Goal: Information Seeking & Learning: Learn about a topic

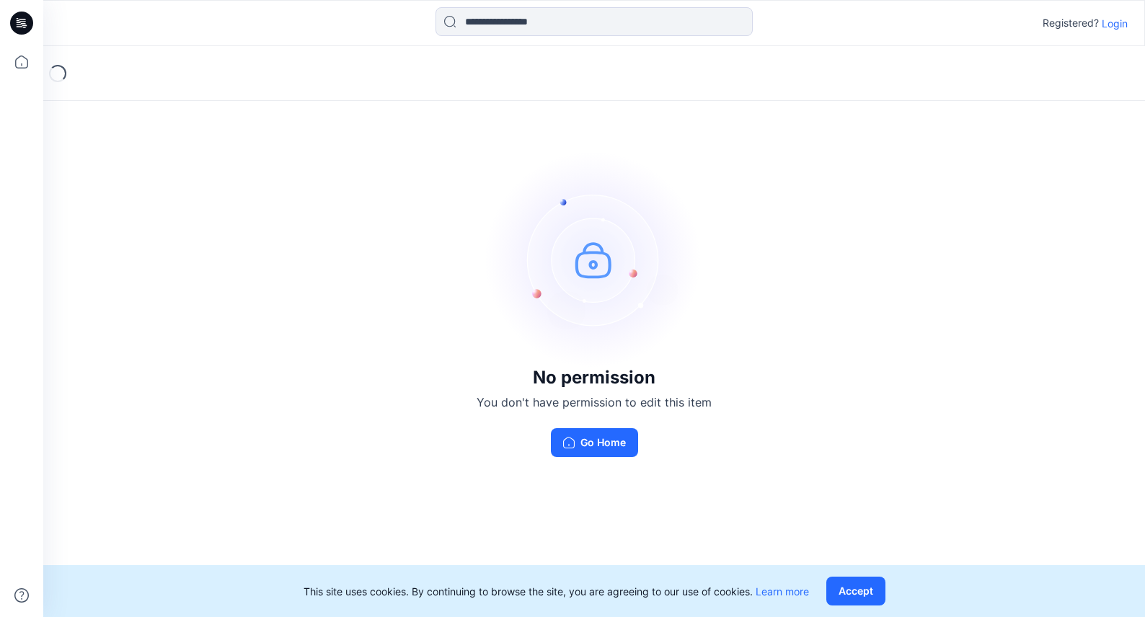
click at [1120, 22] on p "Login" at bounding box center [1115, 23] width 26 height 15
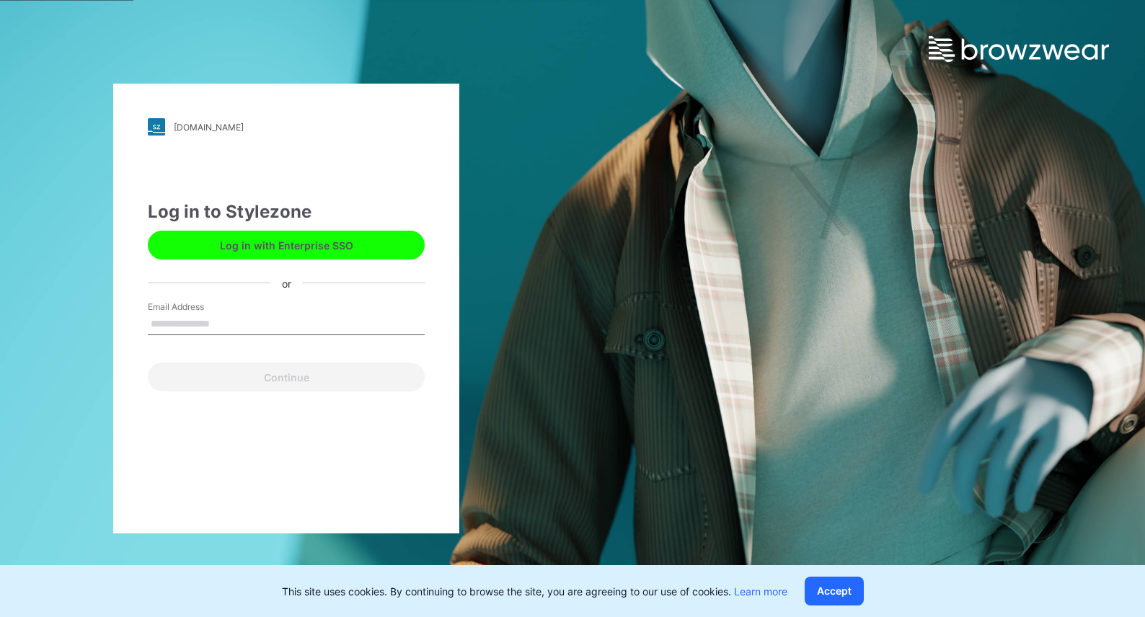
click at [240, 316] on input "Email Address" at bounding box center [286, 325] width 277 height 22
type input "**********"
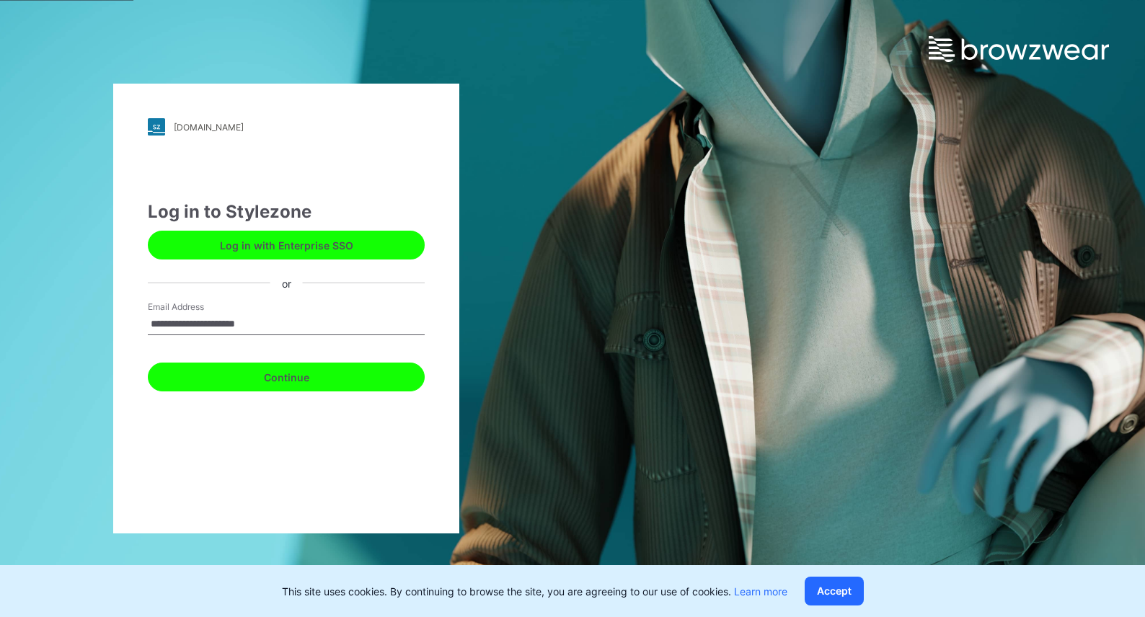
click at [295, 376] on button "Continue" at bounding box center [286, 377] width 277 height 29
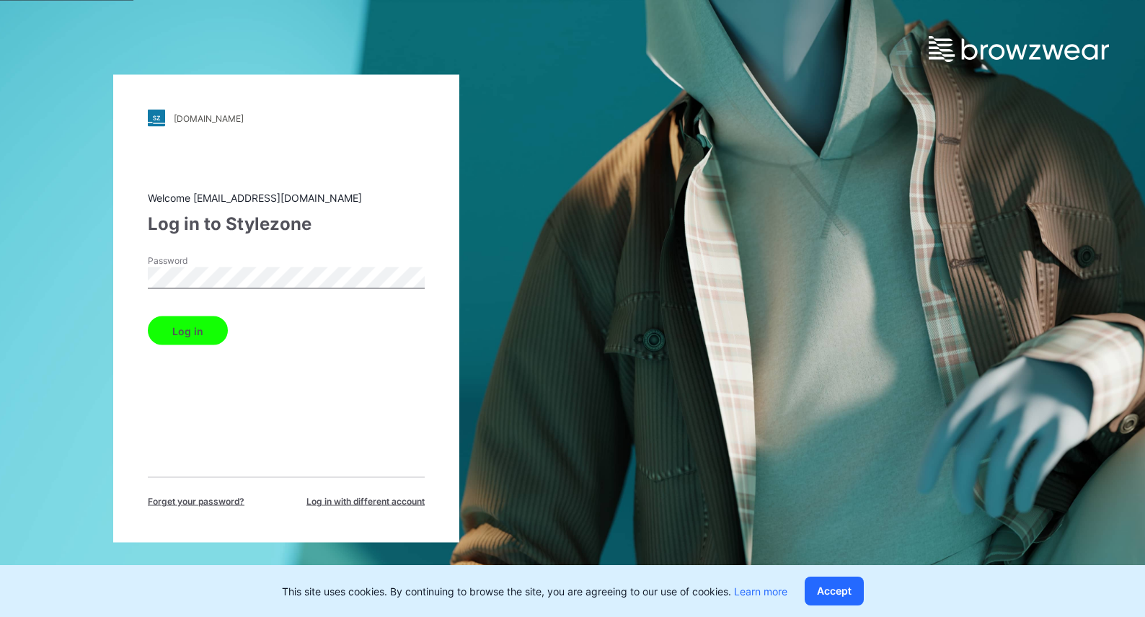
click at [190, 331] on button "Log in" at bounding box center [188, 331] width 80 height 29
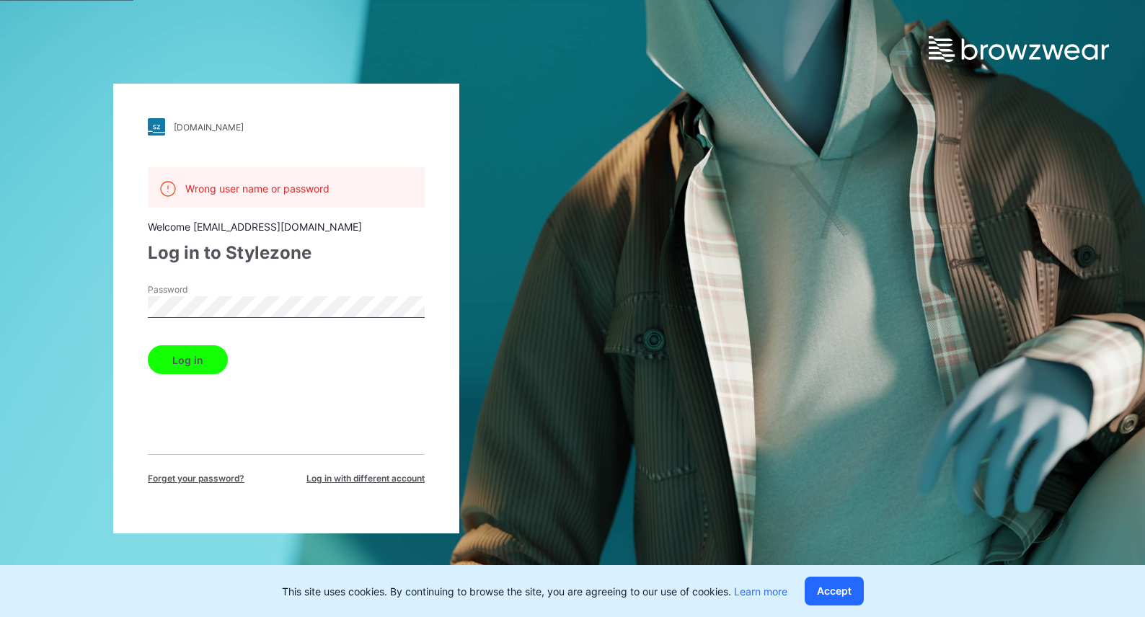
click at [352, 478] on span "Log in with different account" at bounding box center [366, 478] width 118 height 13
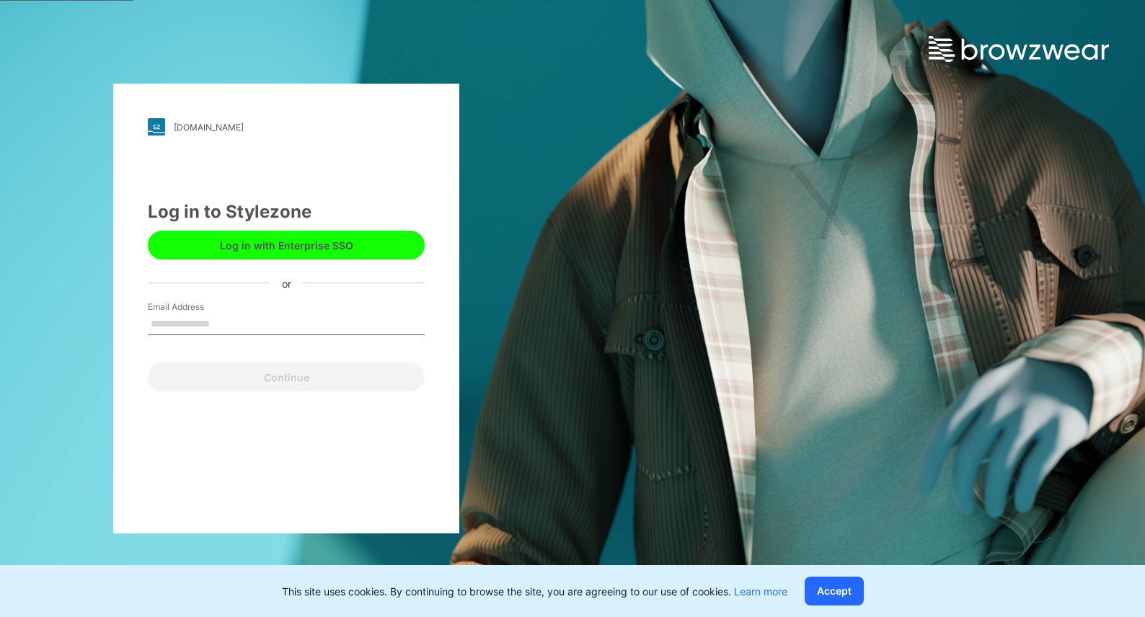
click at [243, 320] on input "Email Address" at bounding box center [286, 325] width 277 height 22
type input "**********"
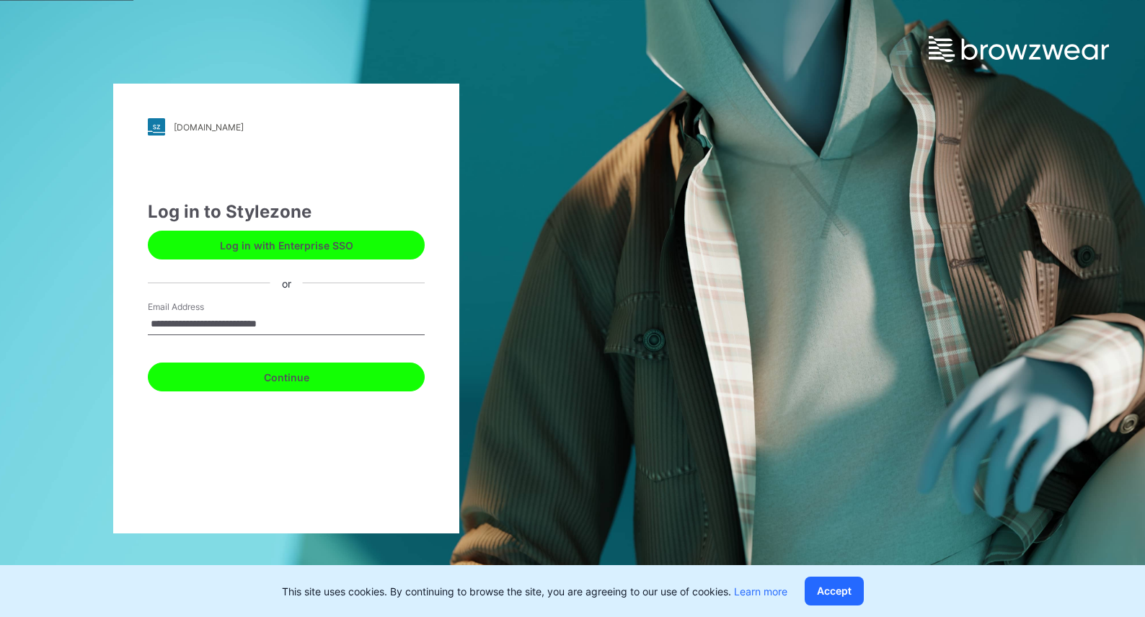
click at [260, 378] on button "Continue" at bounding box center [286, 377] width 277 height 29
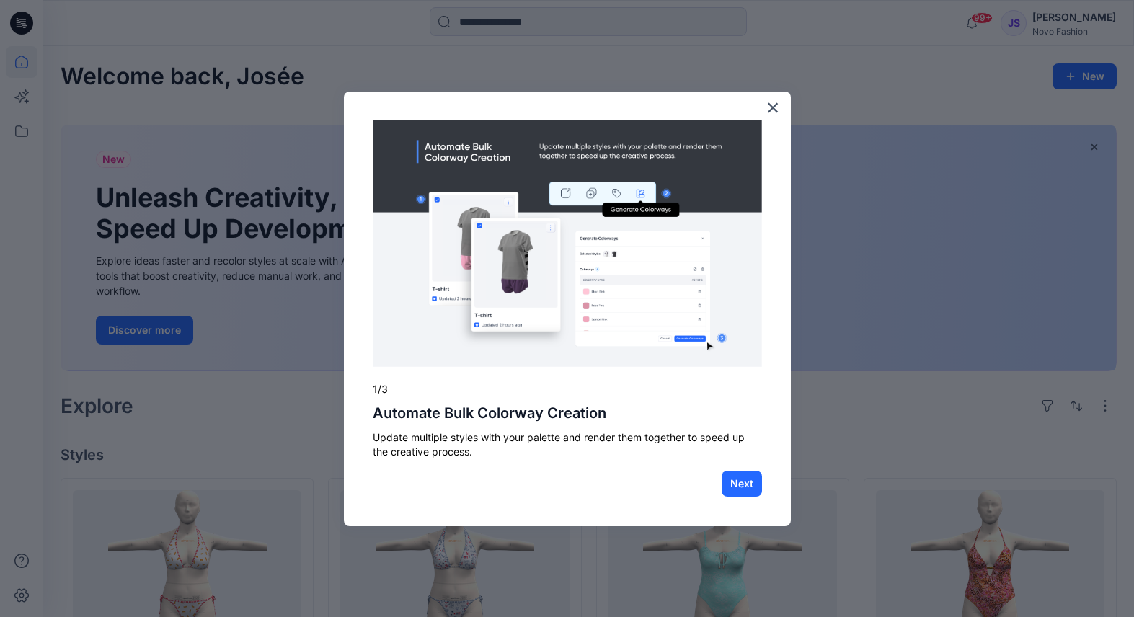
drag, startPoint x: 772, startPoint y: 106, endPoint x: 816, endPoint y: 112, distance: 43.7
click at [772, 106] on button "×" at bounding box center [774, 107] width 14 height 23
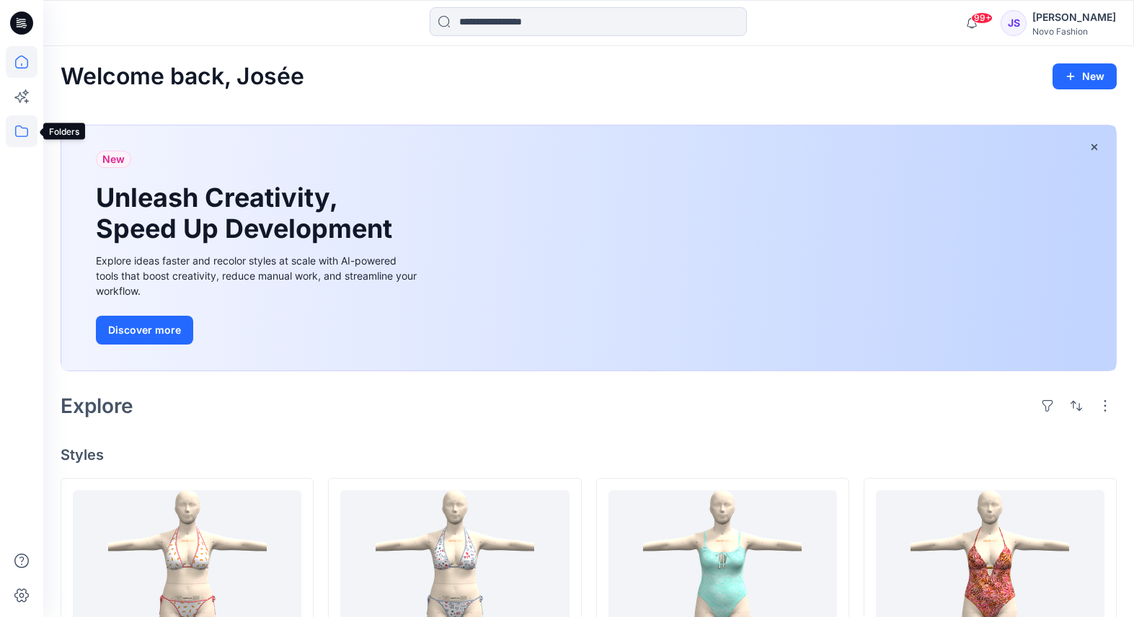
click at [19, 130] on icon at bounding box center [22, 131] width 32 height 32
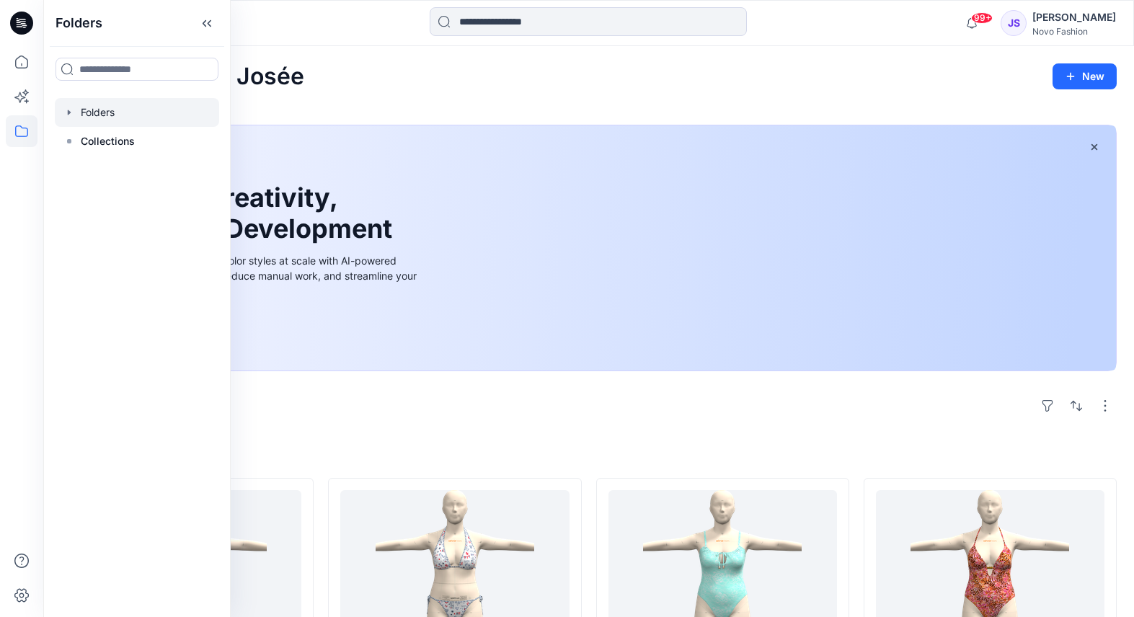
click at [74, 110] on icon "button" at bounding box center [69, 113] width 12 height 12
click at [94, 142] on div at bounding box center [137, 141] width 164 height 29
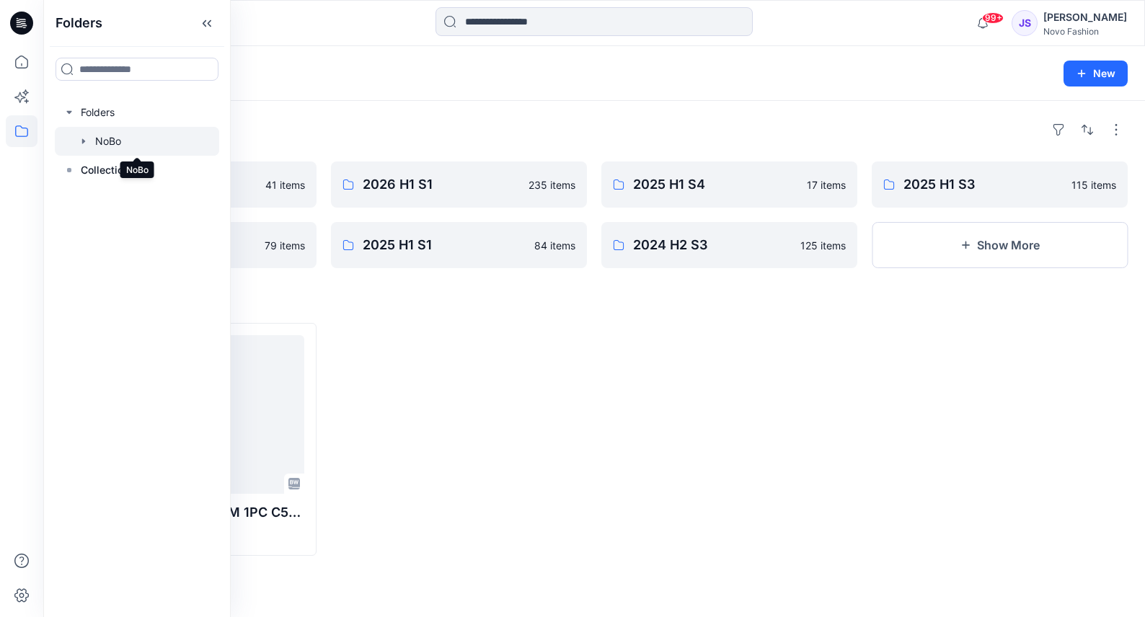
click at [84, 141] on icon "button" at bounding box center [83, 140] width 3 height 5
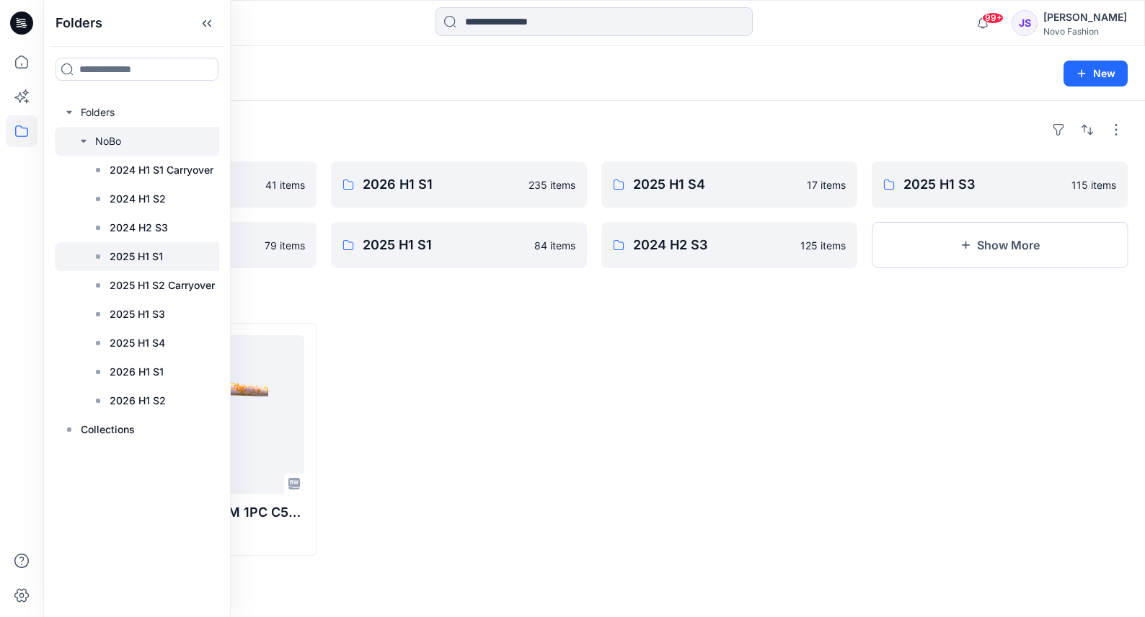
click at [162, 256] on p "2025 H1 S1" at bounding box center [136, 256] width 53 height 17
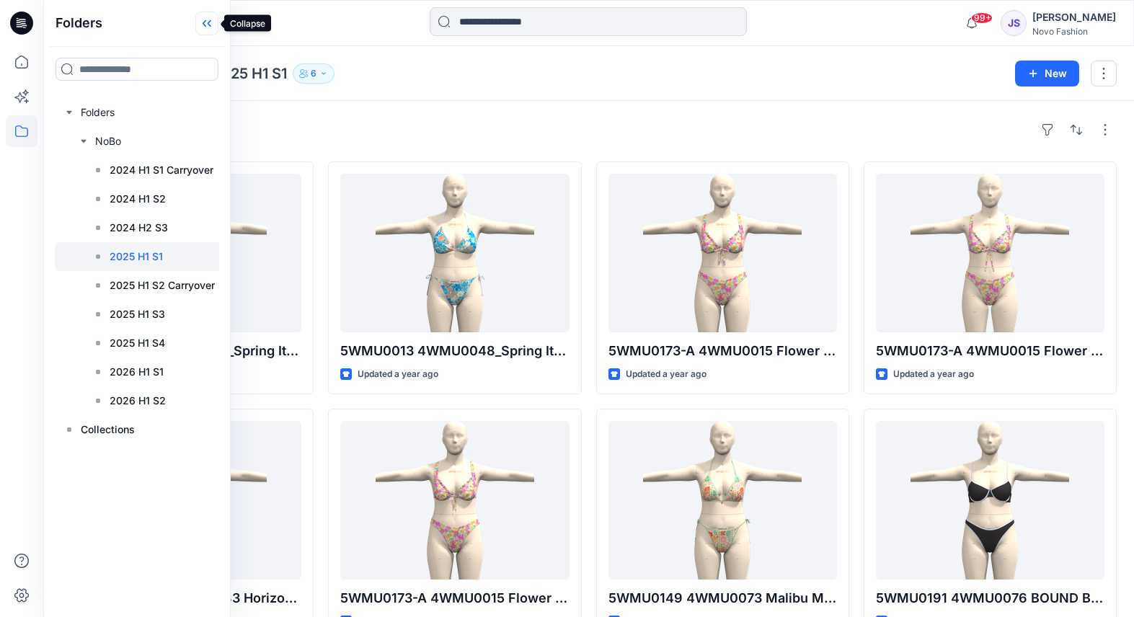
click at [206, 22] on icon at bounding box center [206, 24] width 23 height 24
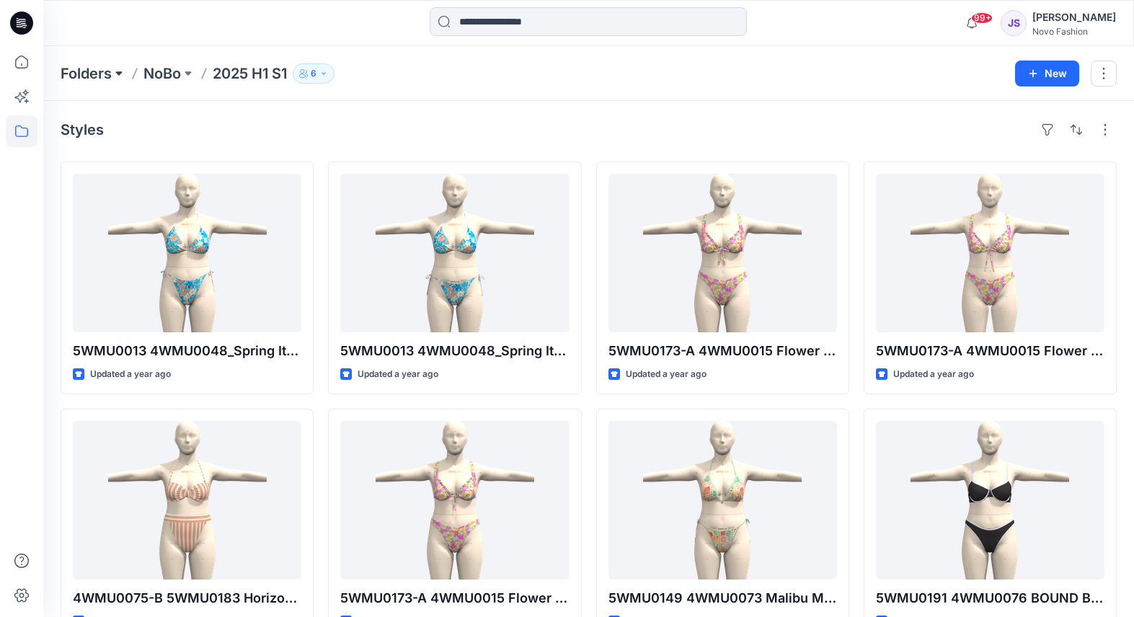
click at [118, 71] on button at bounding box center [119, 73] width 14 height 20
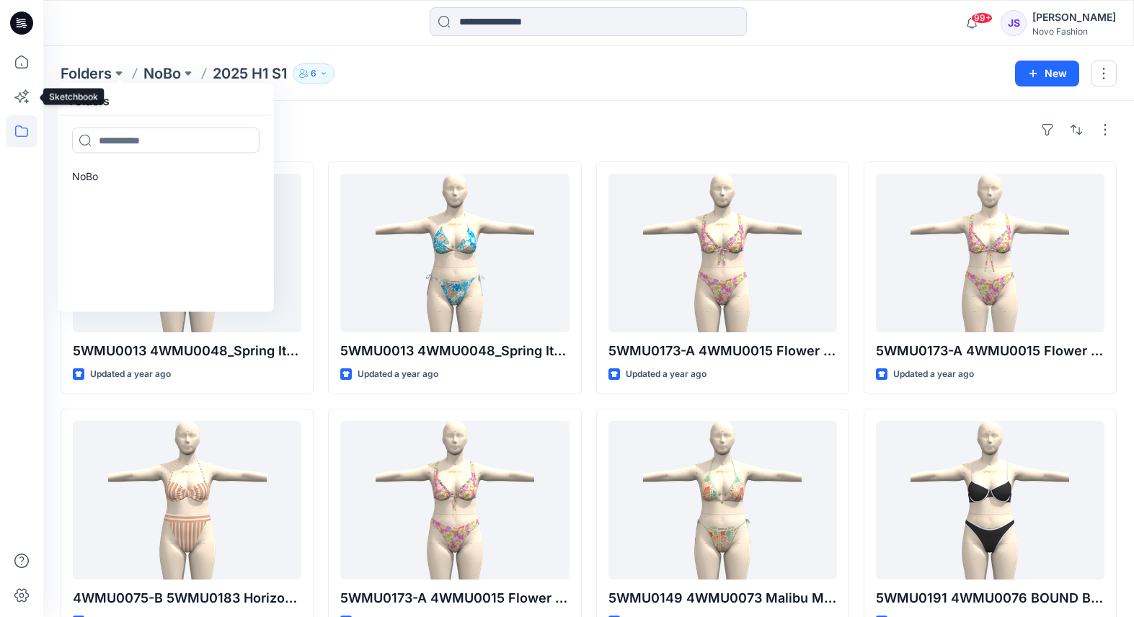
click at [13, 135] on icon at bounding box center [22, 131] width 32 height 32
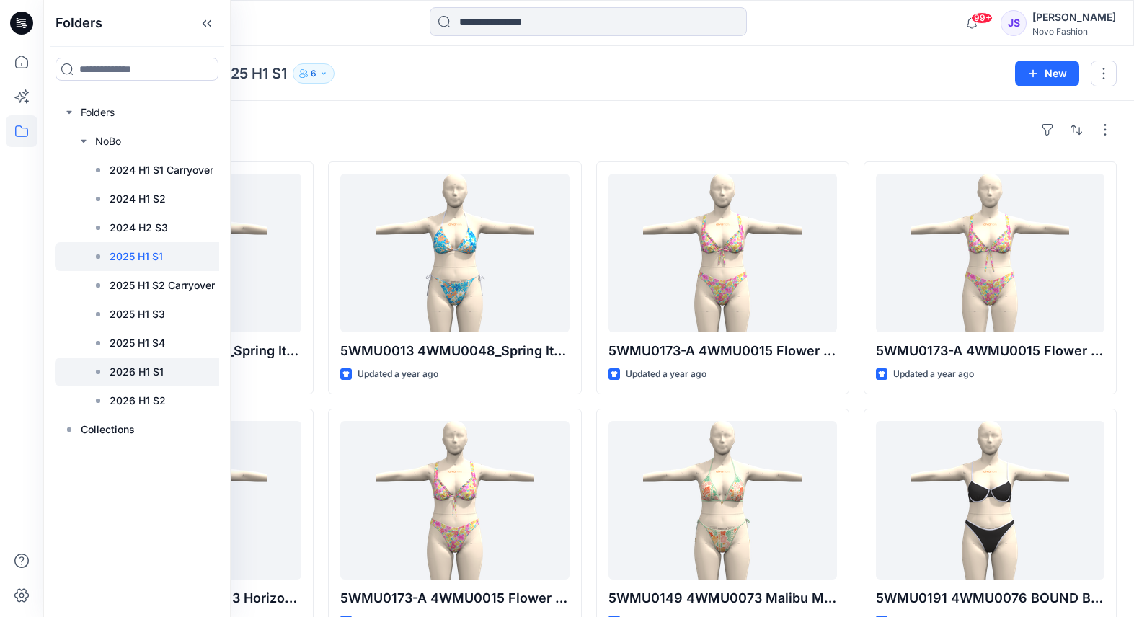
click at [138, 370] on p "2026 H1 S1" at bounding box center [137, 371] width 54 height 17
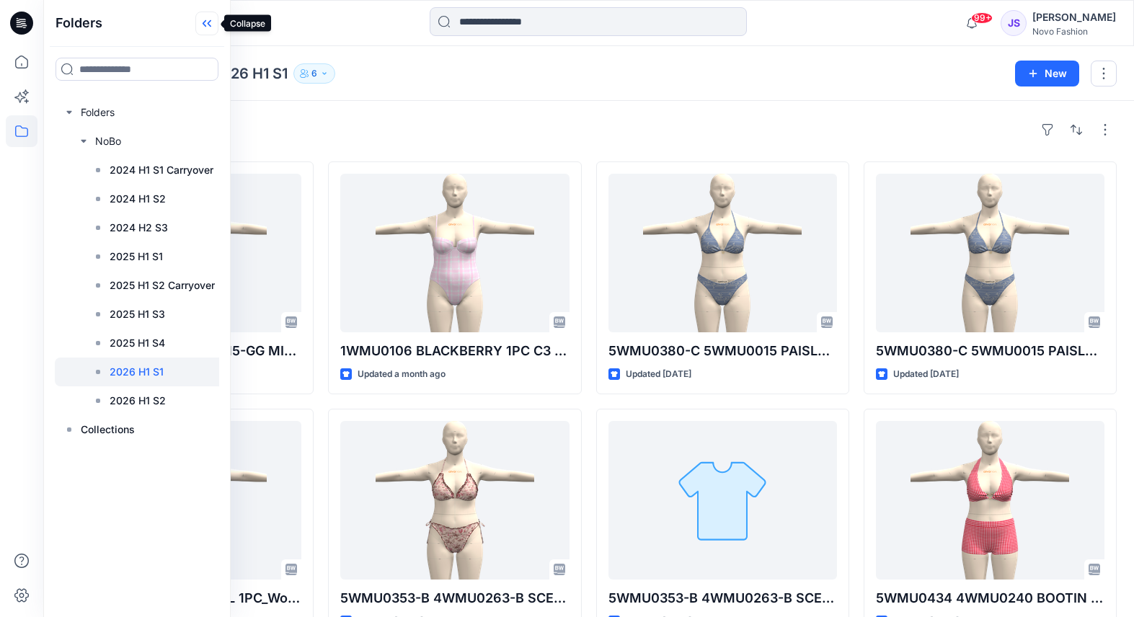
click at [208, 20] on icon at bounding box center [206, 24] width 23 height 24
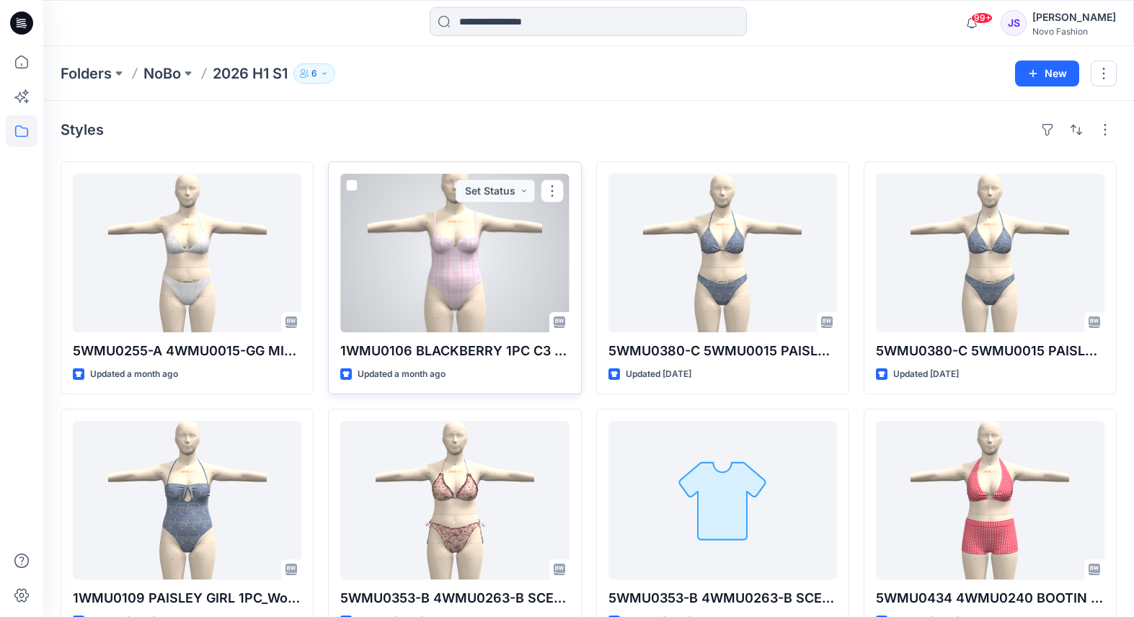
click at [462, 292] on div at bounding box center [454, 253] width 229 height 159
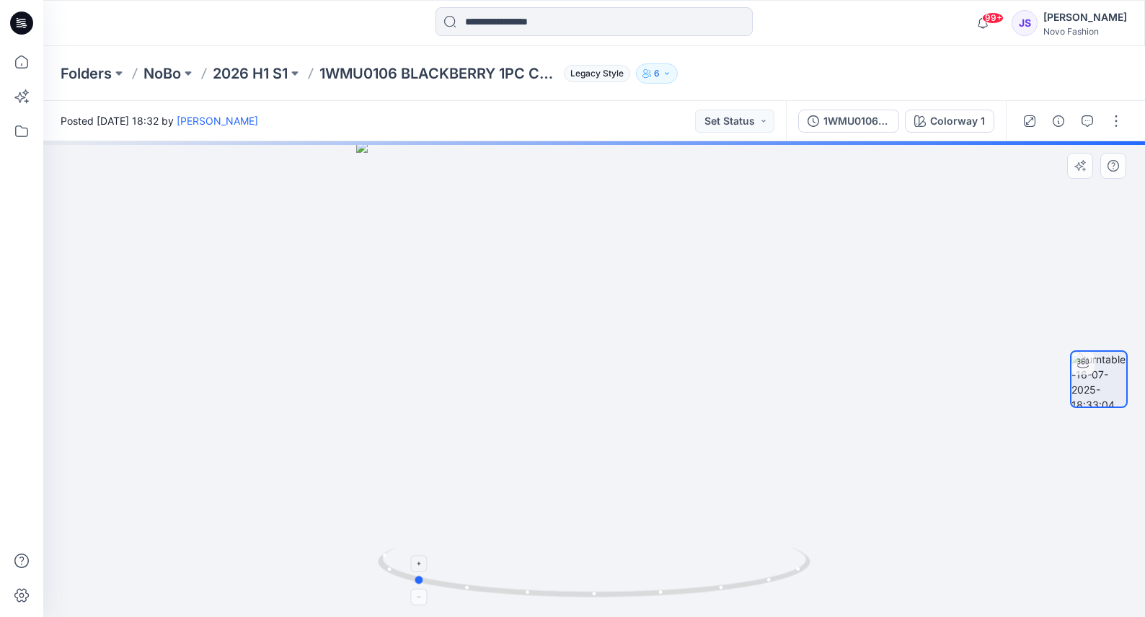
drag, startPoint x: 695, startPoint y: 591, endPoint x: 516, endPoint y: 587, distance: 178.2
click at [509, 587] on icon at bounding box center [596, 574] width 436 height 54
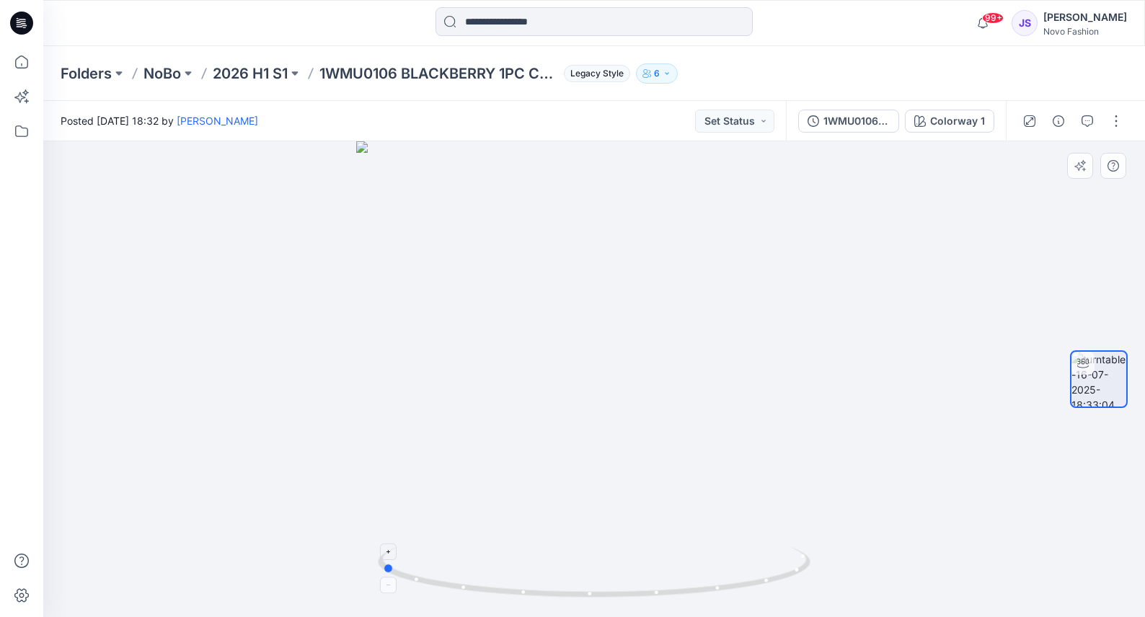
drag, startPoint x: 618, startPoint y: 593, endPoint x: 640, endPoint y: 580, distance: 25.2
click at [625, 586] on icon at bounding box center [596, 574] width 436 height 54
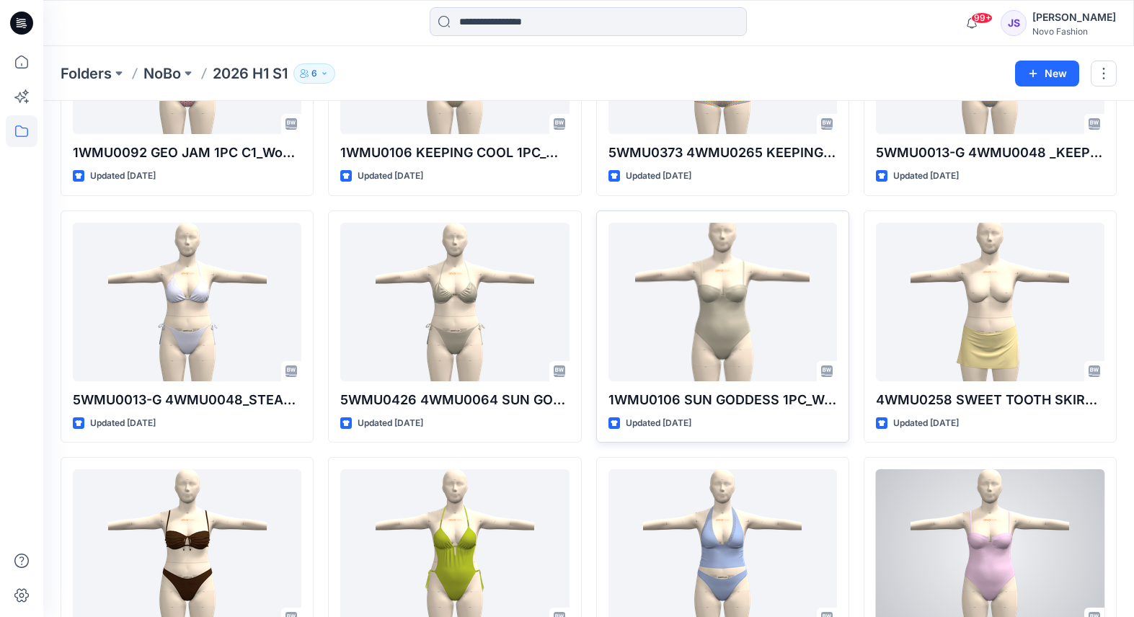
scroll to position [2914, 0]
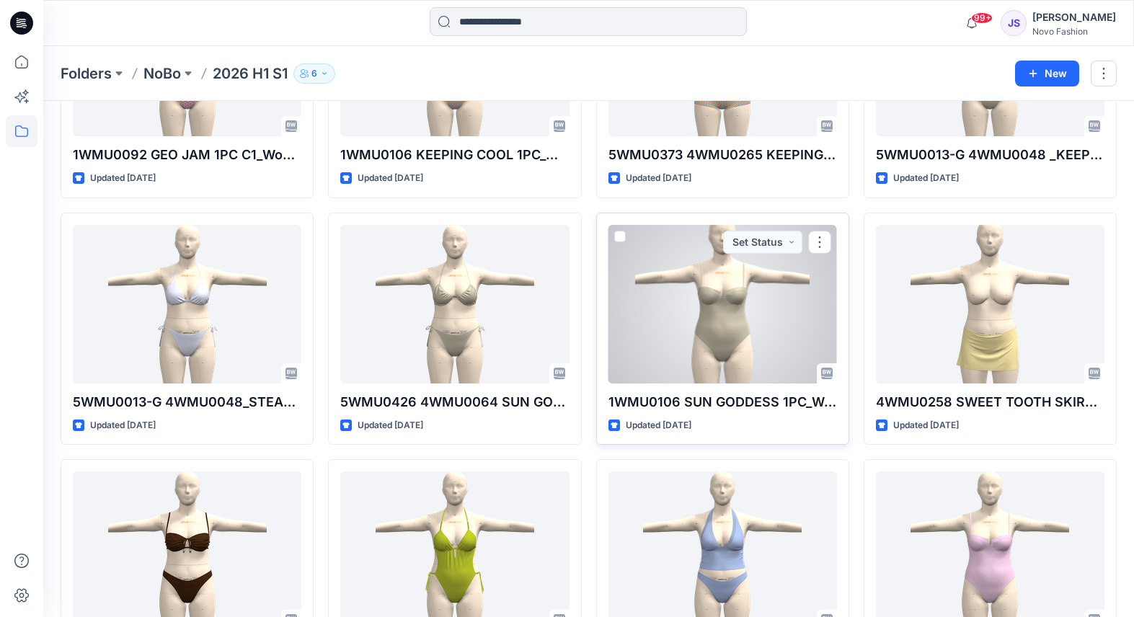
click at [710, 343] on div at bounding box center [723, 304] width 229 height 159
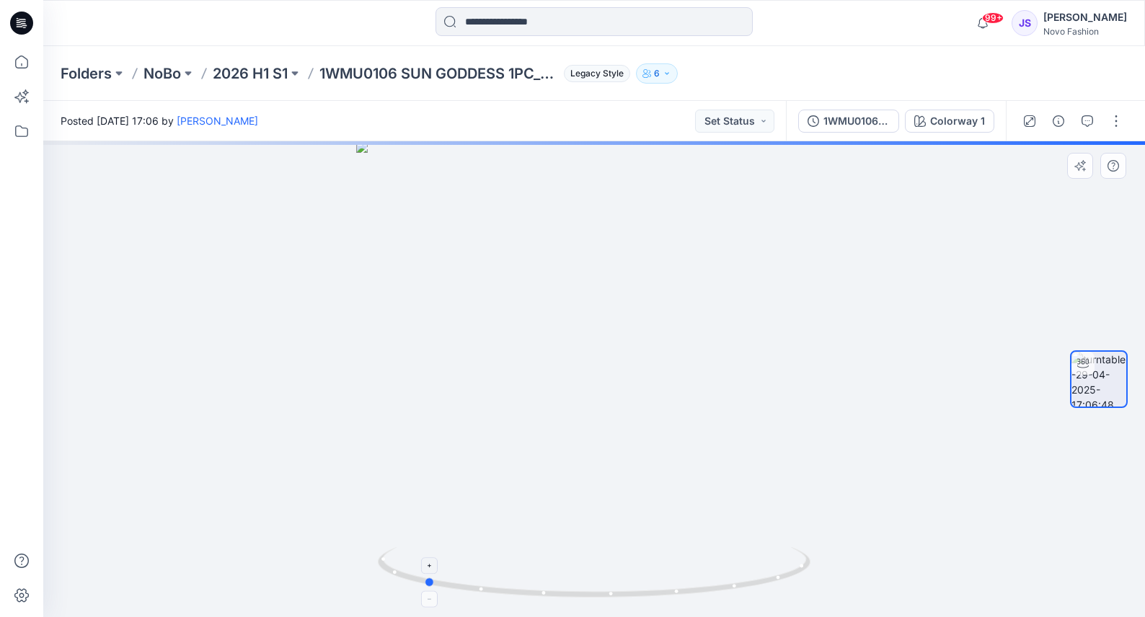
drag, startPoint x: 686, startPoint y: 589, endPoint x: 516, endPoint y: 590, distance: 170.2
click at [516, 589] on icon at bounding box center [596, 574] width 436 height 54
drag, startPoint x: 568, startPoint y: 594, endPoint x: 540, endPoint y: 594, distance: 28.1
click at [512, 588] on icon at bounding box center [596, 574] width 436 height 54
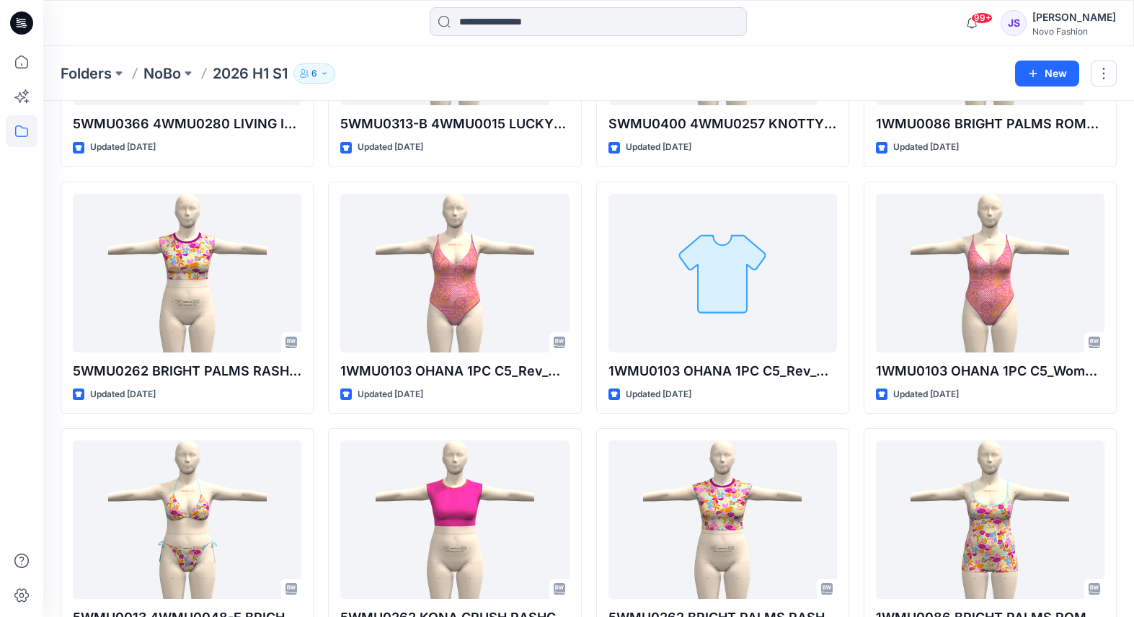
scroll to position [1698, 0]
